Goal: Task Accomplishment & Management: Complete application form

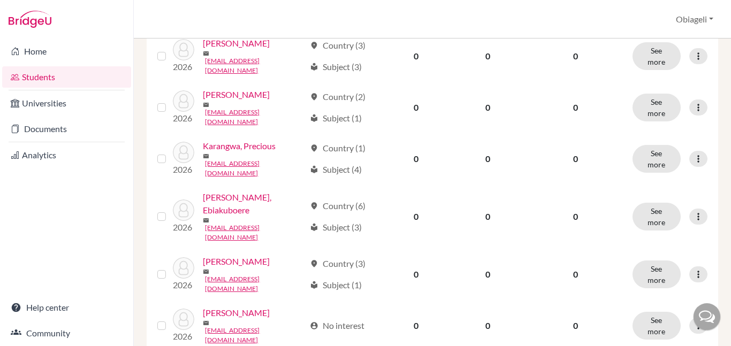
scroll to position [918, 0]
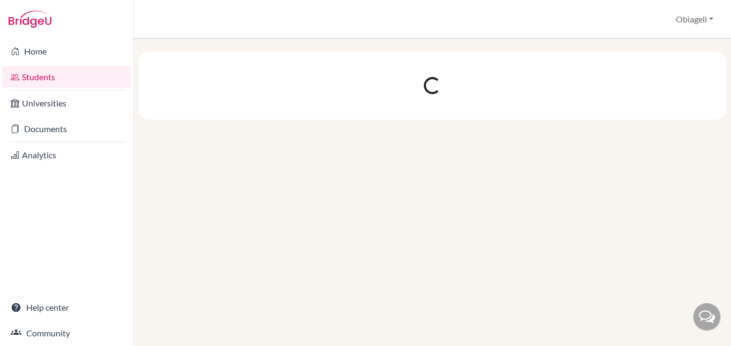
scroll to position [0, 0]
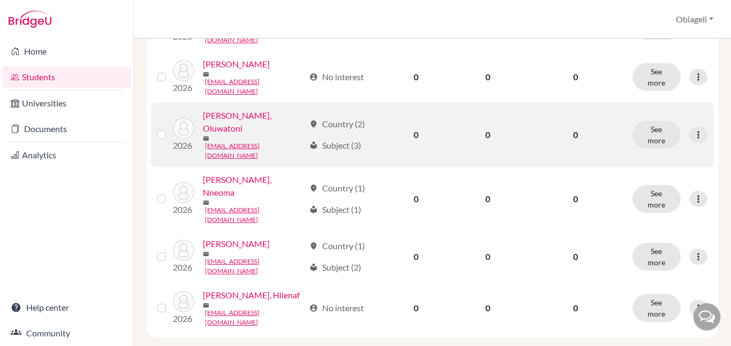
scroll to position [352, 0]
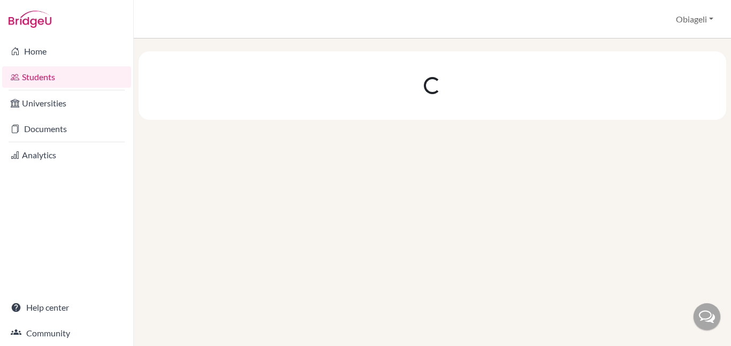
scroll to position [0, 0]
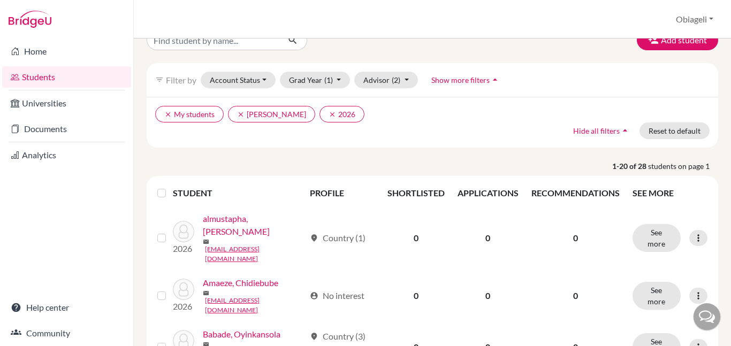
scroll to position [7, 0]
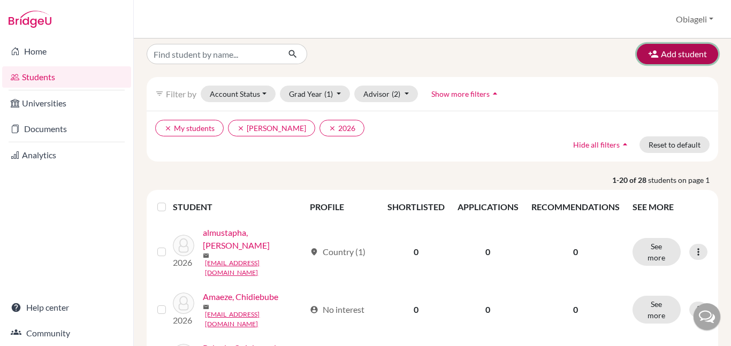
click at [683, 57] on button "Add student" at bounding box center [677, 54] width 81 height 20
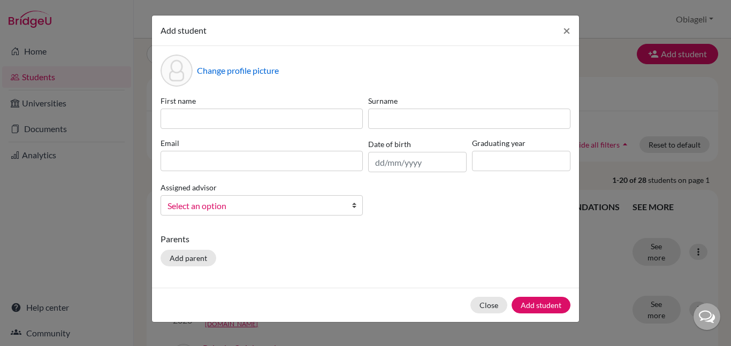
click at [325, 204] on span "Select an option" at bounding box center [254, 206] width 174 height 14
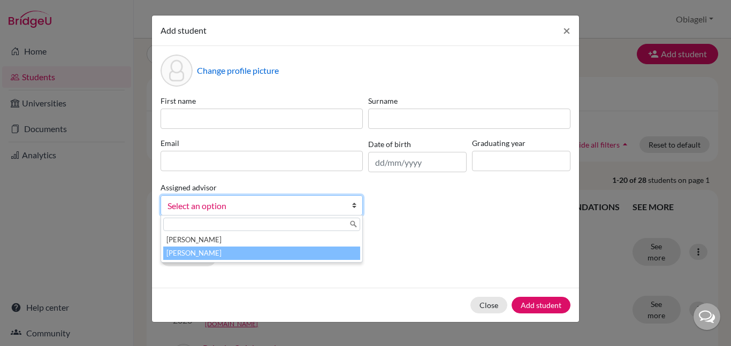
click at [271, 251] on li "[PERSON_NAME]" at bounding box center [261, 253] width 197 height 13
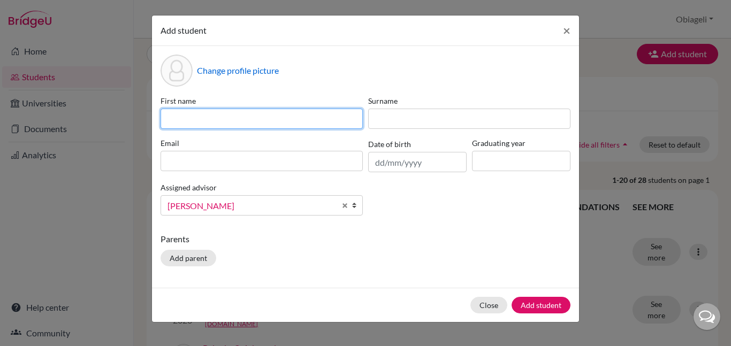
click at [172, 114] on input at bounding box center [262, 119] width 202 height 20
type input "Abiola"
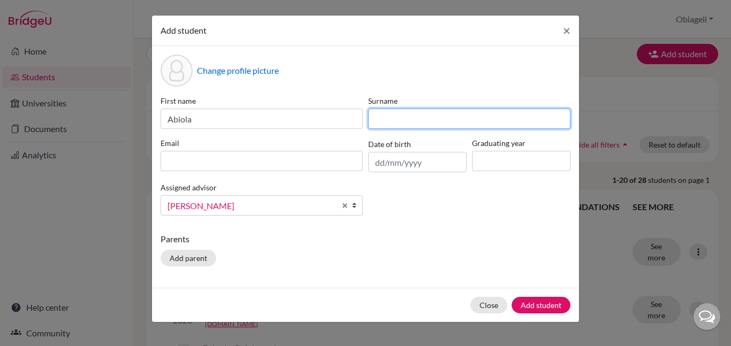
click at [436, 123] on input at bounding box center [469, 119] width 202 height 20
type input "Adebumola"
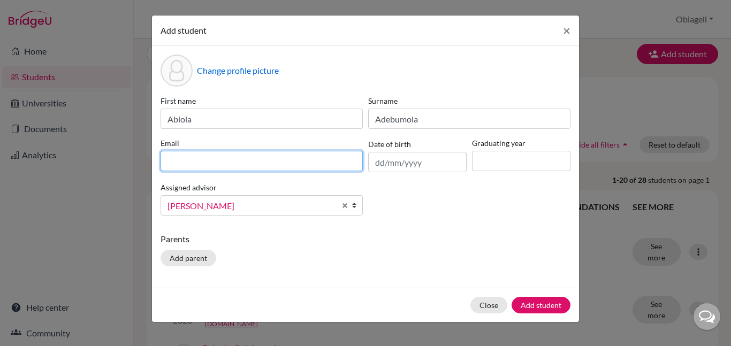
click at [295, 163] on input at bounding box center [262, 161] width 202 height 20
type input "[EMAIL_ADDRESS][DOMAIN_NAME]"
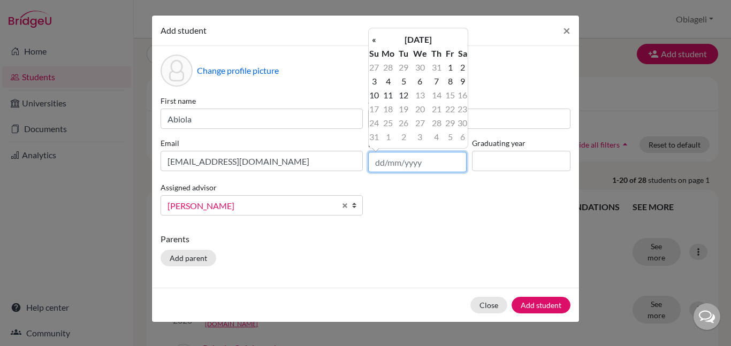
click at [377, 170] on input "text" at bounding box center [417, 162] width 98 height 20
click at [460, 68] on td "2" at bounding box center [462, 67] width 11 height 14
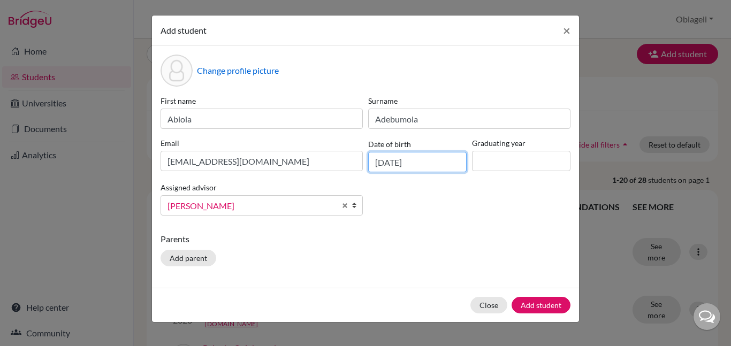
click at [399, 165] on input "[DATE]" at bounding box center [417, 162] width 98 height 20
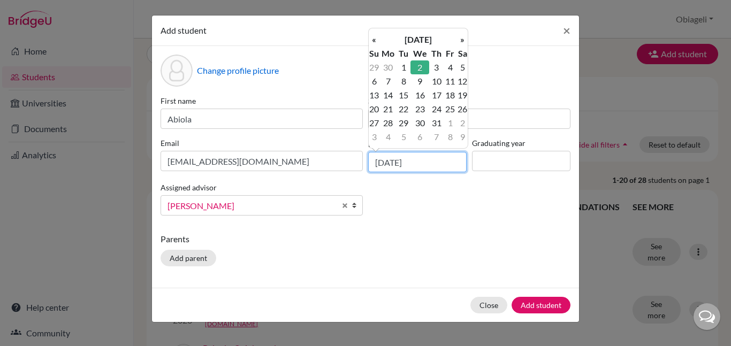
click at [438, 166] on input "[DATE]" at bounding box center [417, 162] width 98 height 20
type input "[DATE]"
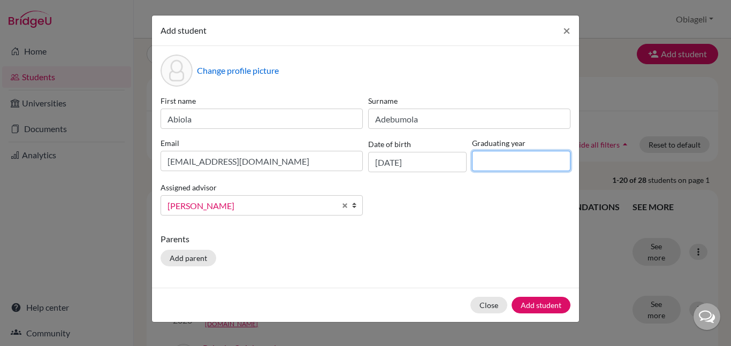
click at [514, 164] on input at bounding box center [521, 161] width 98 height 20
type input "2026"
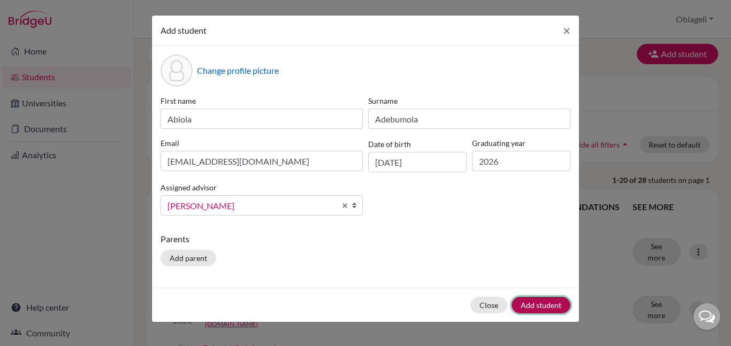
click at [542, 308] on button "Add student" at bounding box center [540, 305] width 59 height 17
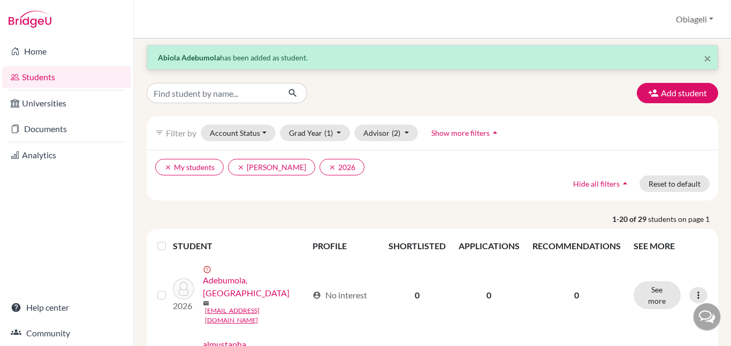
scroll to position [0, 0]
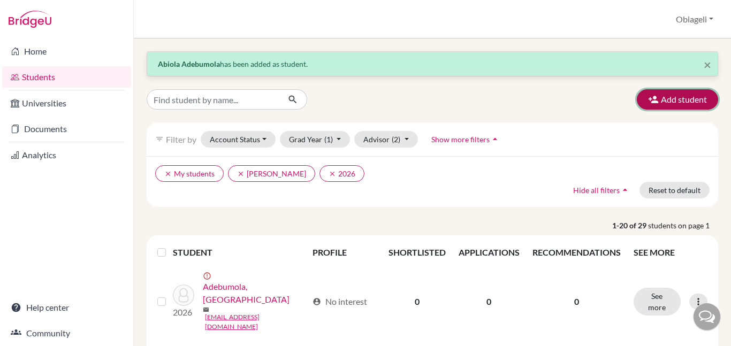
click at [682, 103] on button "Add student" at bounding box center [677, 99] width 81 height 20
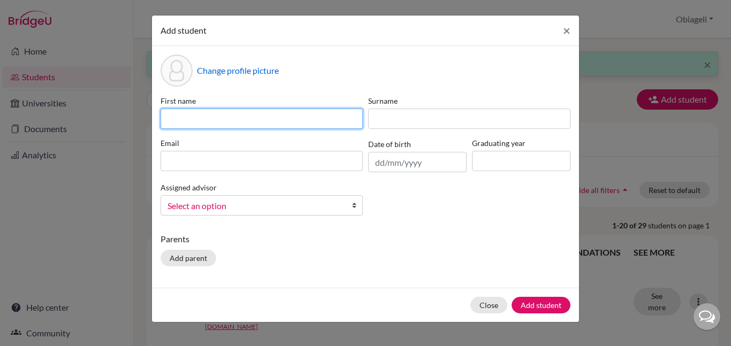
click at [259, 114] on input at bounding box center [262, 119] width 202 height 20
type input "Terdoo"
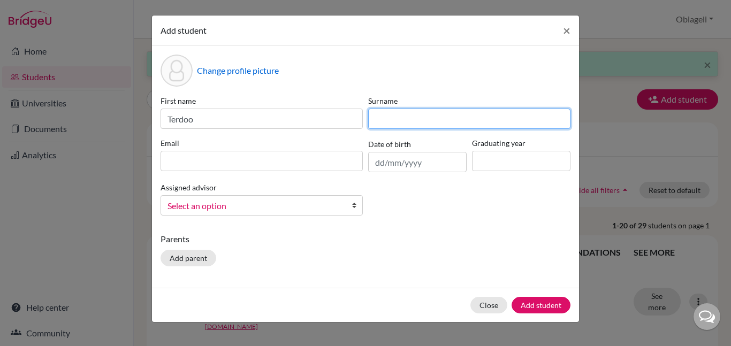
click at [397, 116] on input at bounding box center [469, 119] width 202 height 20
type input "Addingi"
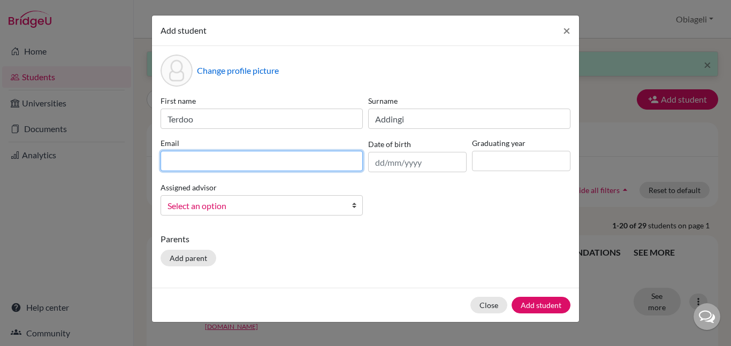
click at [258, 158] on input at bounding box center [262, 161] width 202 height 20
type input "[EMAIL_ADDRESS][DOMAIN_NAME]"
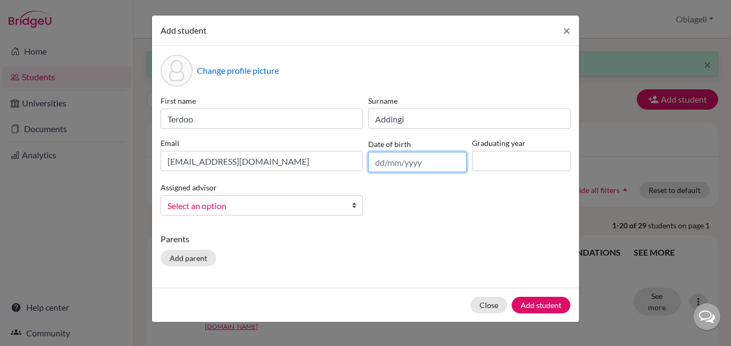
click at [418, 164] on input "text" at bounding box center [417, 162] width 98 height 20
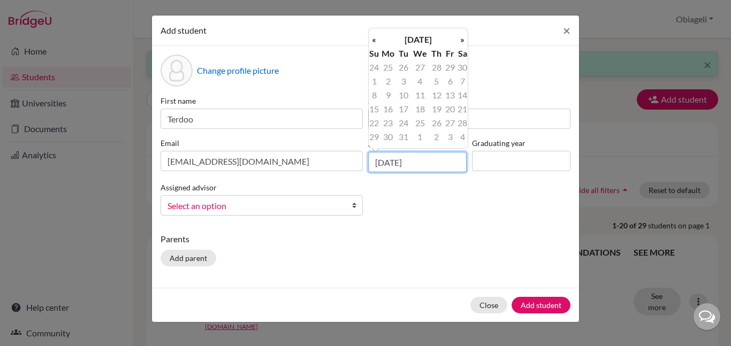
type input "28/12/7"
click at [526, 158] on input at bounding box center [521, 161] width 98 height 20
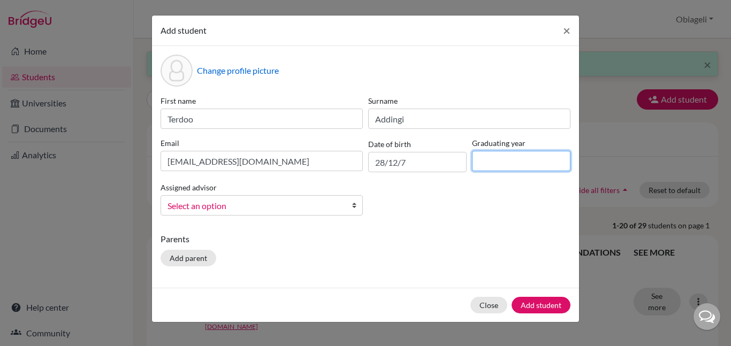
type input "2026"
click at [269, 204] on span "Select an option" at bounding box center [254, 206] width 174 height 14
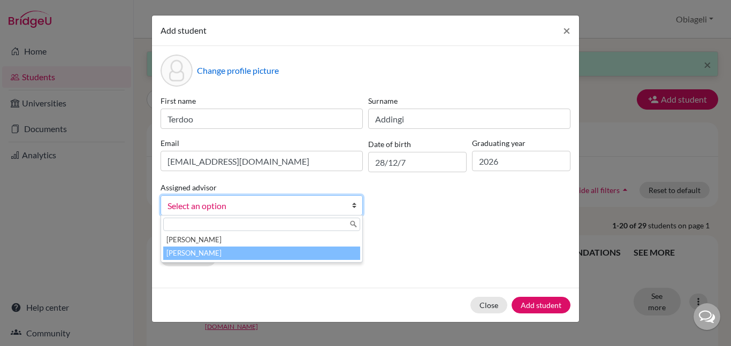
click at [268, 250] on li "[PERSON_NAME]" at bounding box center [261, 253] width 197 height 13
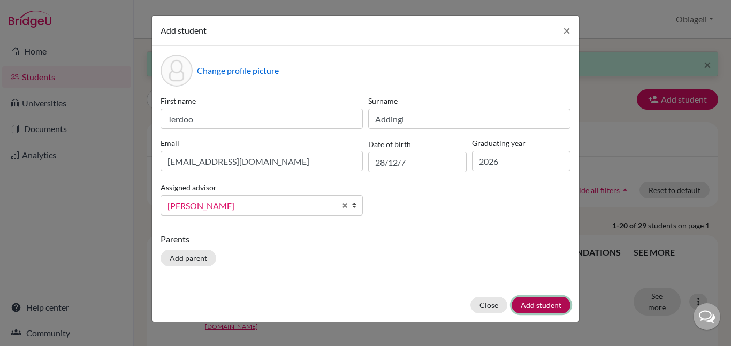
click at [534, 302] on button "Add student" at bounding box center [540, 305] width 59 height 17
